Goal: Task Accomplishment & Management: Use online tool/utility

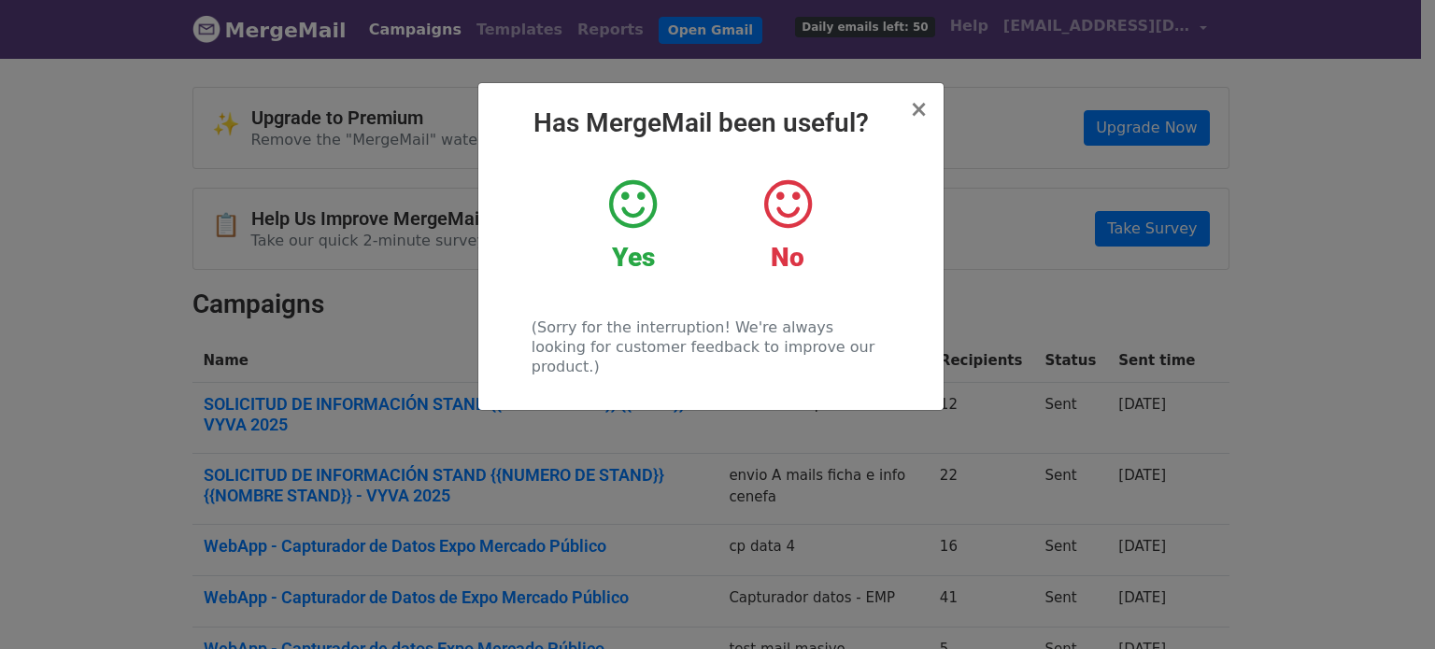
click at [624, 213] on icon at bounding box center [633, 205] width 48 height 56
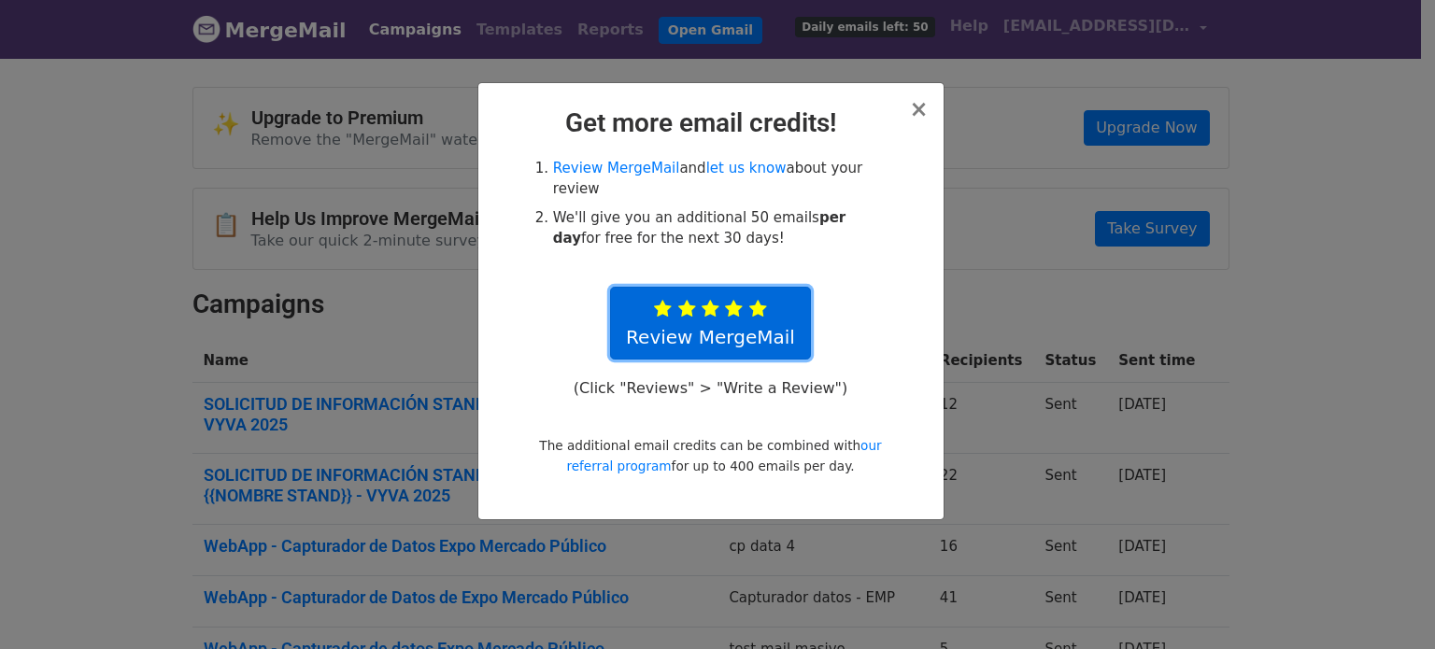
click at [698, 287] on link "Review MergeMail" at bounding box center [710, 323] width 201 height 73
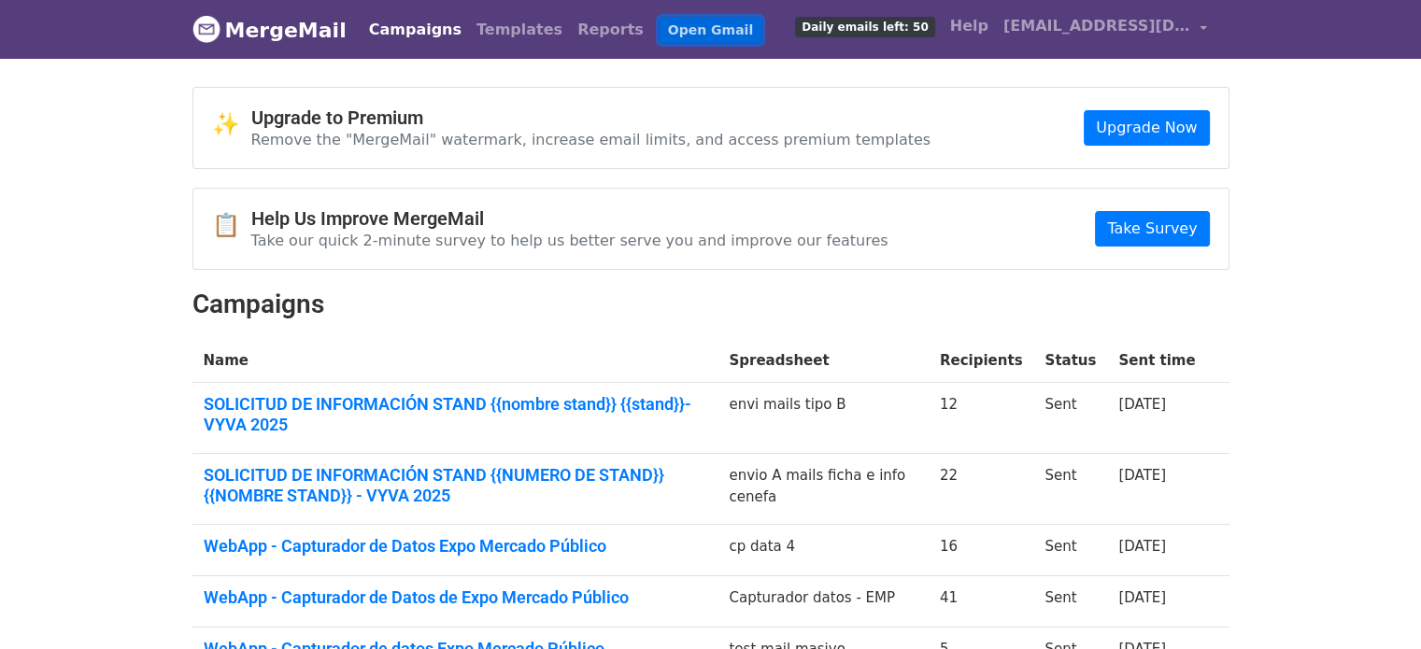
click at [658, 39] on link "Open Gmail" at bounding box center [710, 30] width 104 height 27
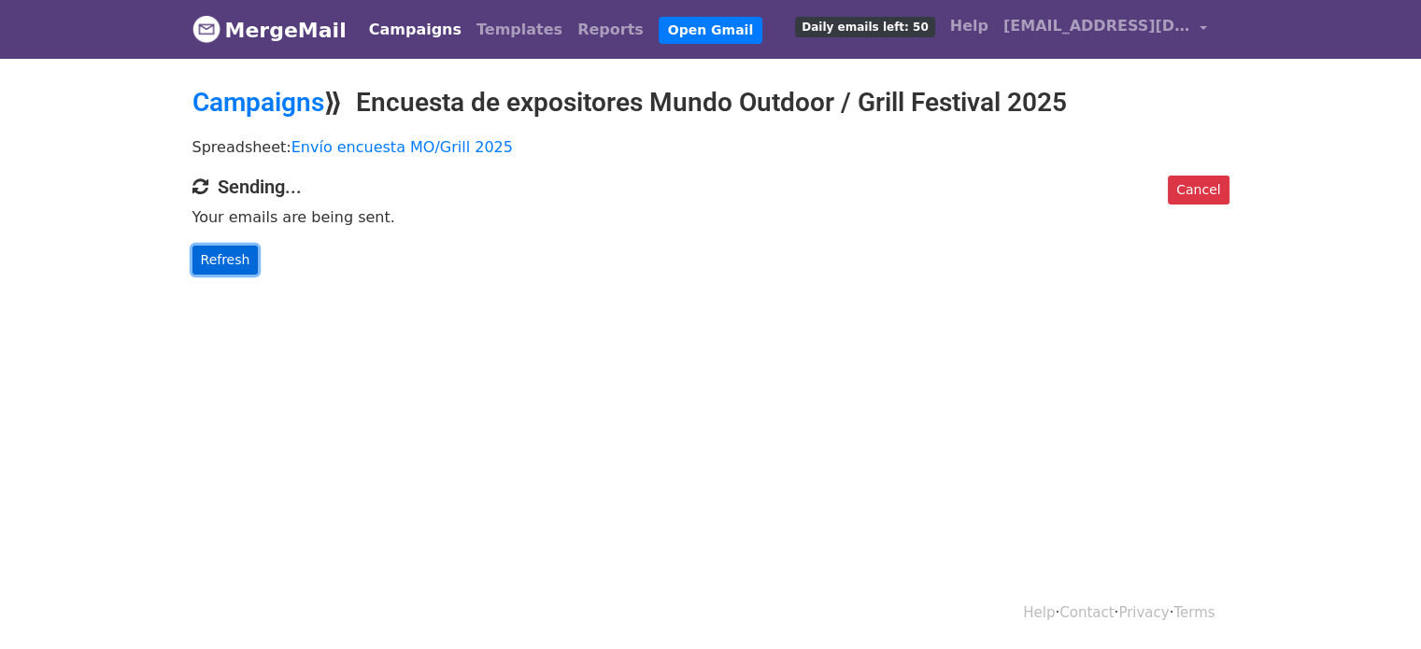
click at [210, 270] on link "Refresh" at bounding box center [225, 260] width 66 height 29
